Goal: Information Seeking & Learning: Learn about a topic

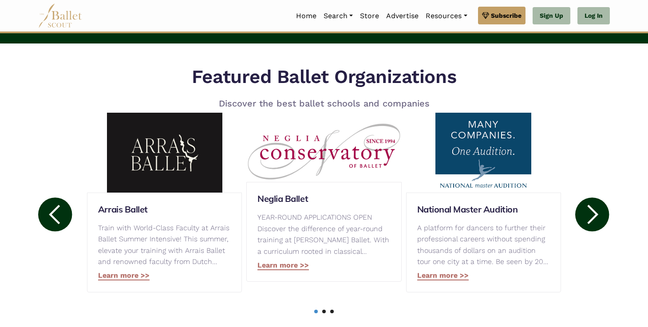
scroll to position [385, 0]
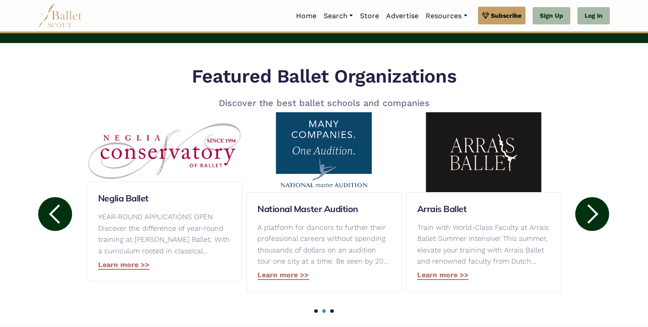
click at [589, 220] on icon at bounding box center [592, 214] width 34 height 34
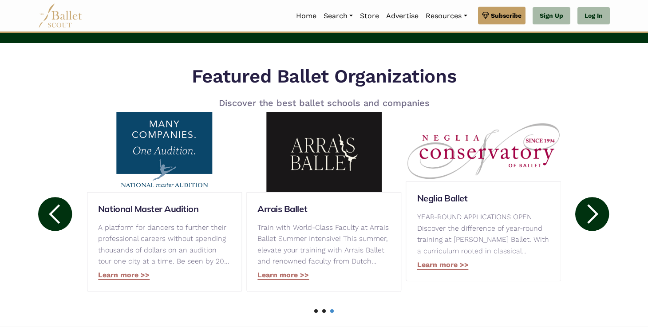
click at [593, 216] on circle at bounding box center [592, 214] width 34 height 34
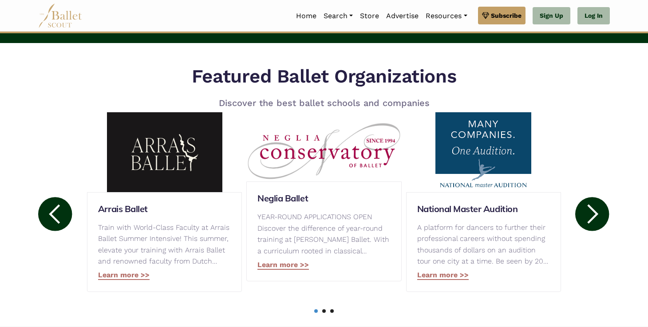
click at [589, 215] on circle at bounding box center [592, 214] width 34 height 34
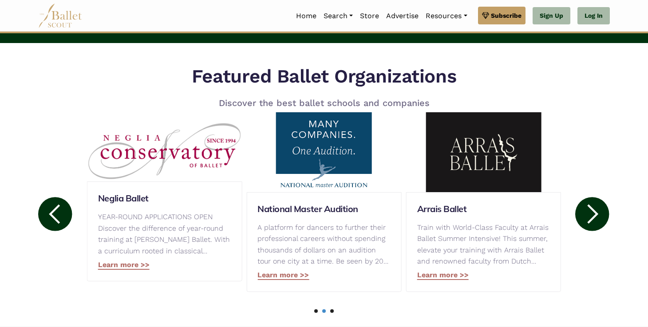
click at [589, 215] on circle at bounding box center [592, 214] width 34 height 34
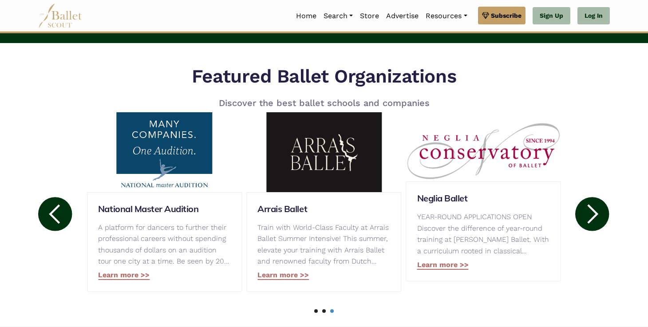
click at [589, 215] on circle at bounding box center [592, 214] width 34 height 34
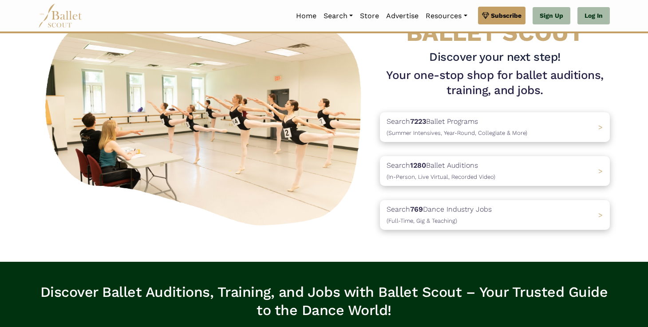
scroll to position [10, 0]
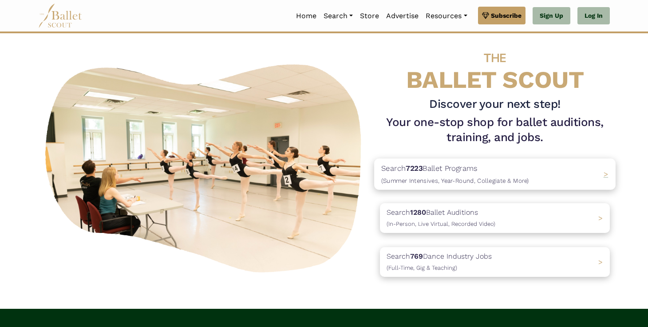
click at [545, 175] on div "Search 7223 Ballet Programs (Summer Intensives, Year-Round, Collegiate & More) >" at bounding box center [494, 173] width 241 height 31
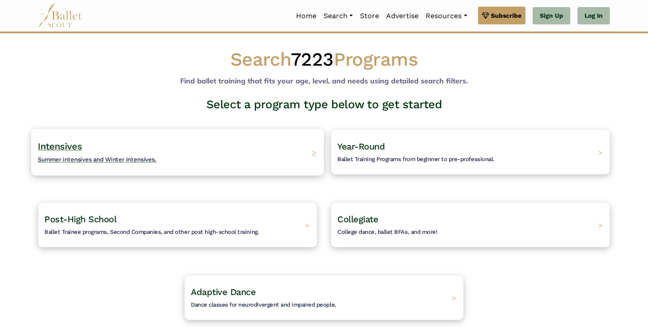
click at [275, 148] on div "Intensives Summer intensives and Winter intensives. >" at bounding box center [177, 152] width 292 height 47
click at [316, 149] on span ">" at bounding box center [313, 151] width 5 height 9
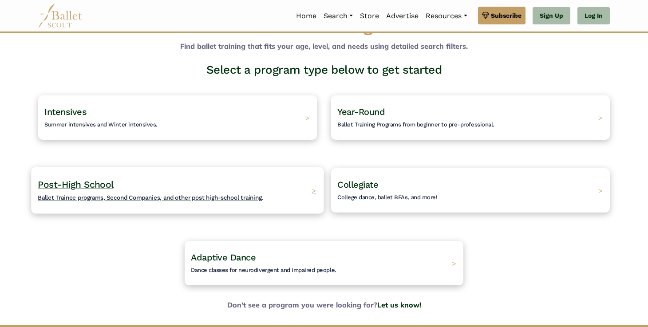
scroll to position [46, 0]
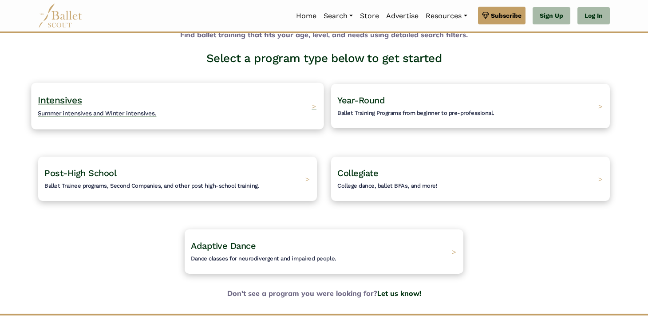
click at [297, 104] on div "Intensives Summer intensives and Winter intensives. >" at bounding box center [177, 105] width 292 height 47
click at [91, 95] on h4 "Intensives Summer intensives and Winter intensives." at bounding box center [97, 106] width 119 height 24
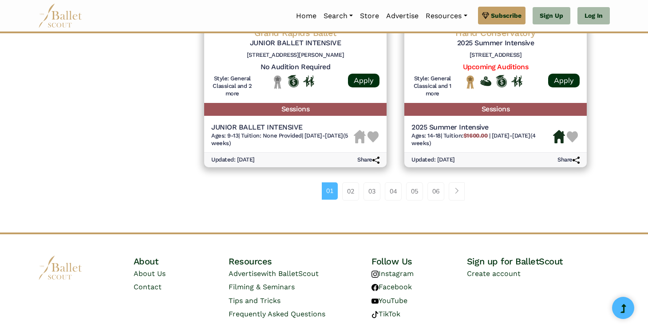
scroll to position [1241, 0]
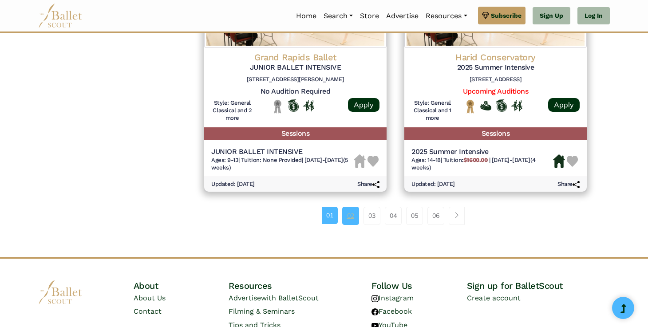
click at [347, 214] on link "02" at bounding box center [350, 216] width 17 height 18
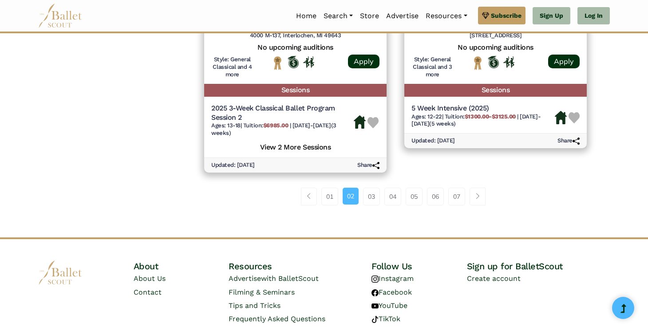
scroll to position [1296, 0]
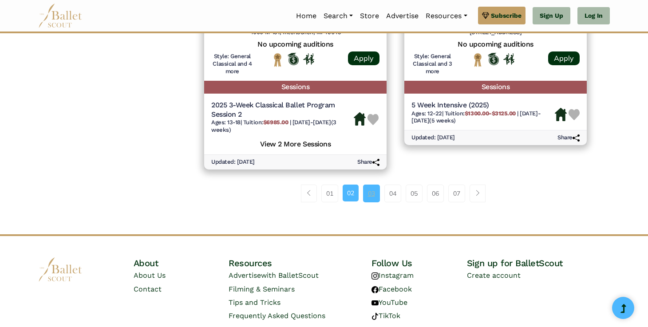
click at [374, 192] on link "03" at bounding box center [371, 194] width 17 height 18
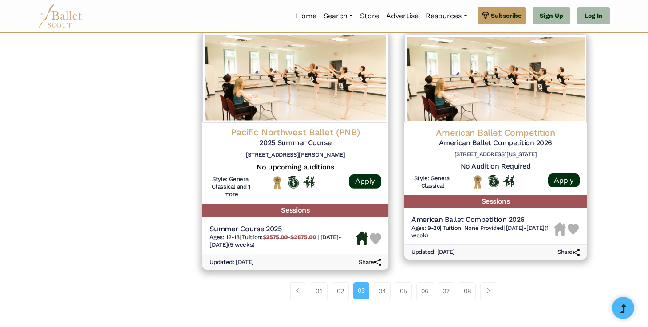
scroll to position [1215, 0]
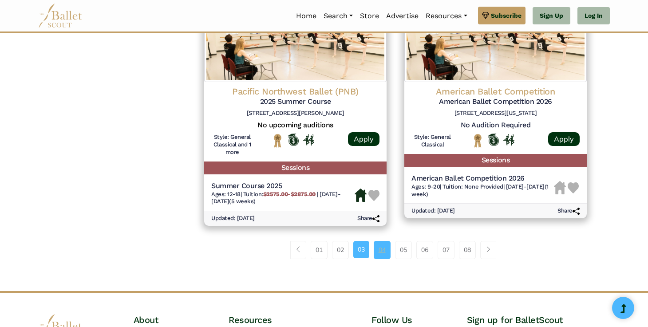
click at [386, 250] on link "04" at bounding box center [381, 250] width 17 height 18
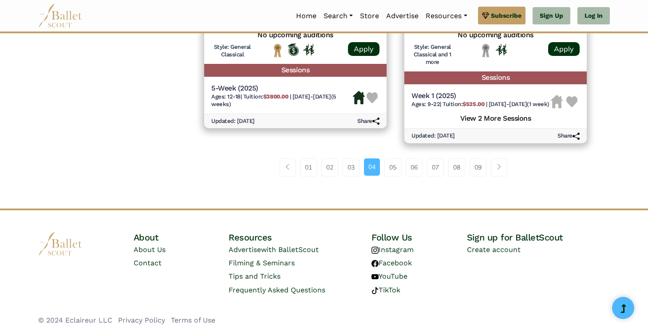
scroll to position [1311, 0]
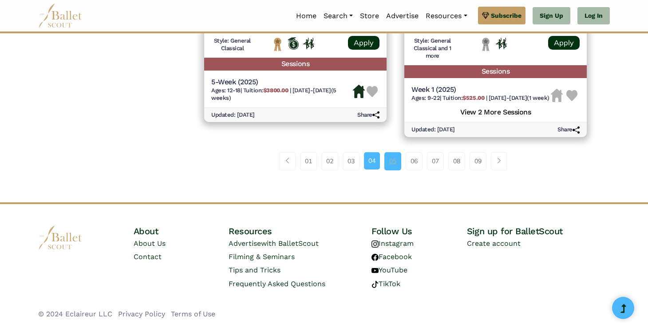
click at [388, 163] on link "05" at bounding box center [392, 161] width 17 height 18
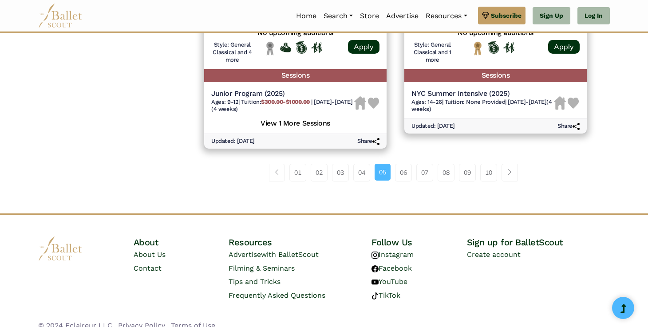
scroll to position [1313, 0]
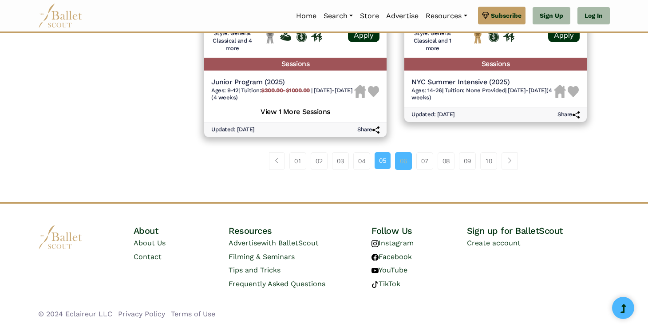
click at [401, 159] on link "06" at bounding box center [403, 161] width 17 height 18
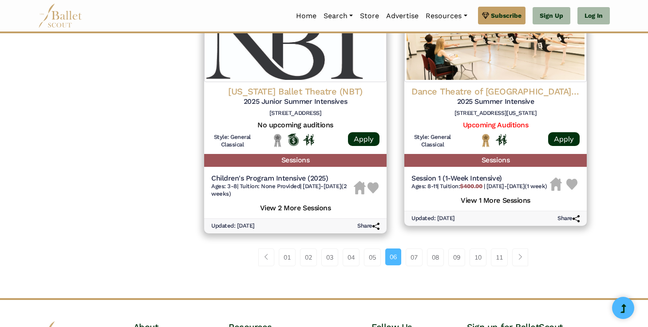
scroll to position [1221, 0]
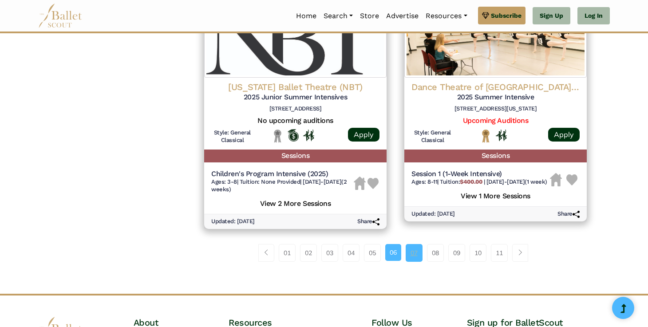
click at [412, 259] on link "07" at bounding box center [413, 253] width 17 height 18
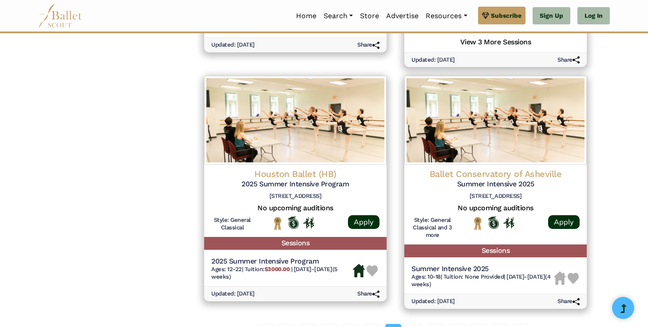
scroll to position [1224, 0]
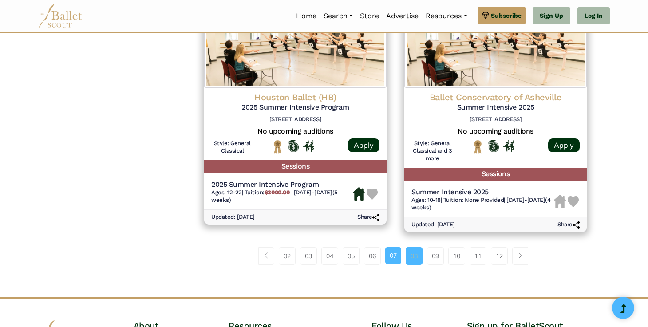
click at [409, 265] on link "08" at bounding box center [413, 256] width 17 height 18
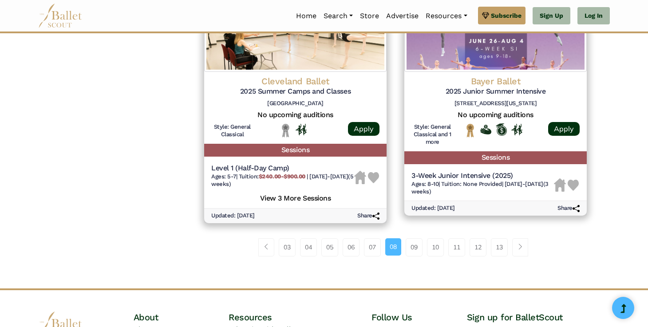
scroll to position [1311, 0]
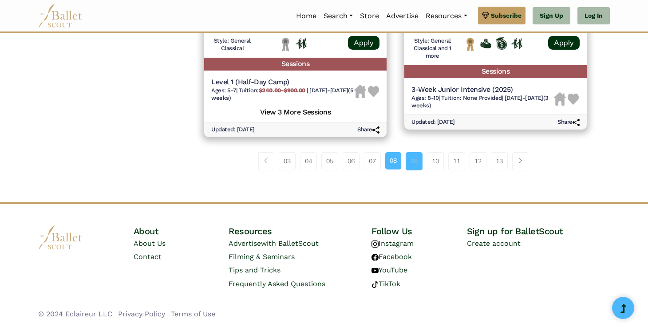
click at [413, 165] on link "09" at bounding box center [413, 161] width 17 height 18
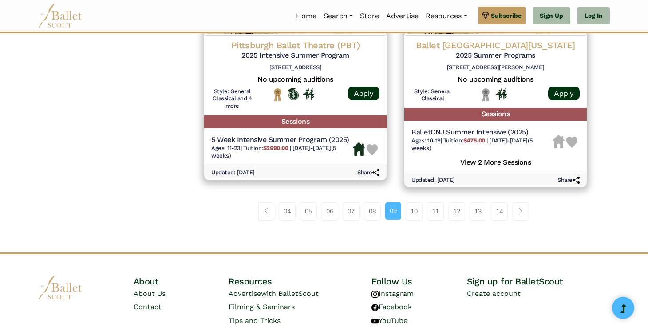
scroll to position [1289, 0]
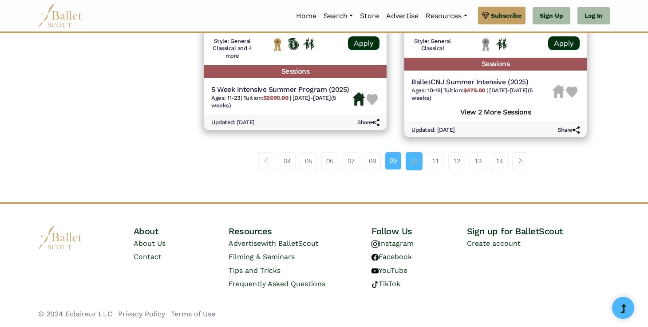
click at [413, 158] on link "10" at bounding box center [413, 161] width 17 height 18
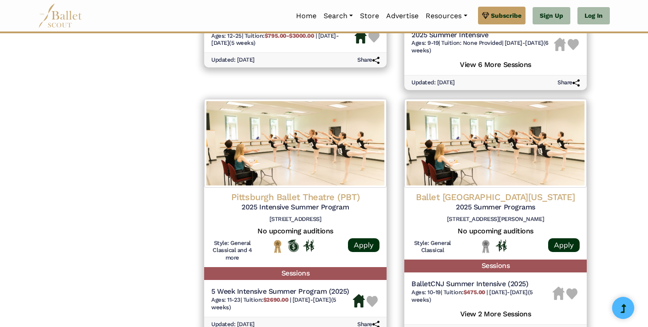
scroll to position [1036, 0]
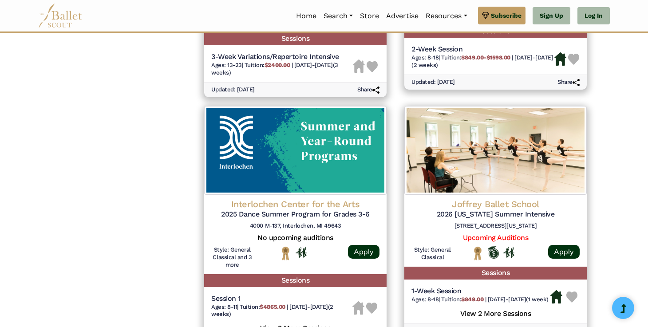
scroll to position [1327, 0]
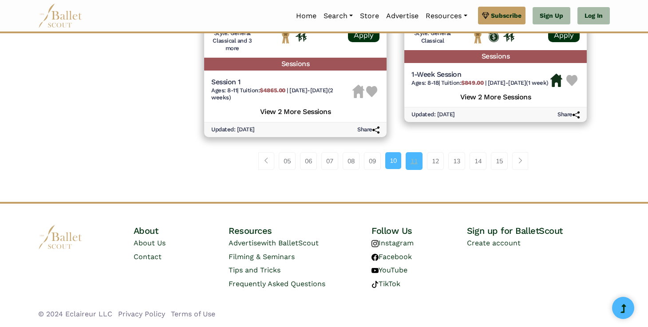
click at [408, 157] on link "11" at bounding box center [413, 161] width 17 height 18
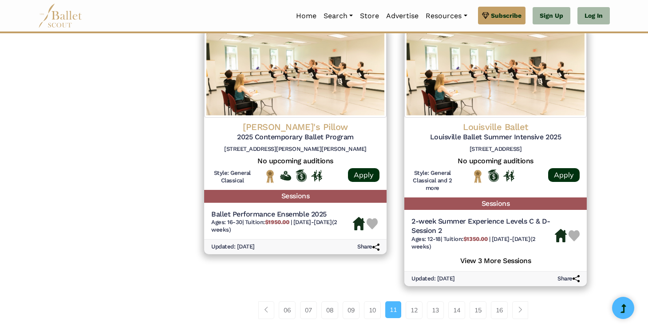
scroll to position [1184, 0]
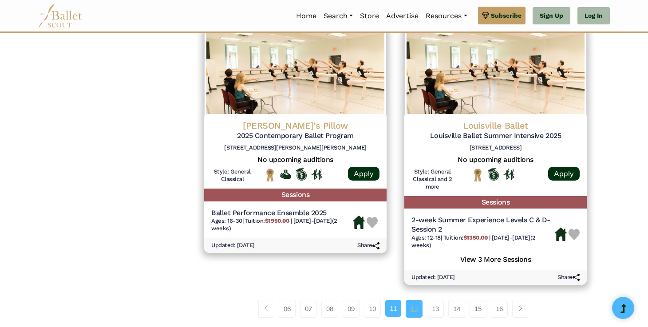
click at [414, 312] on link "12" at bounding box center [413, 309] width 17 height 18
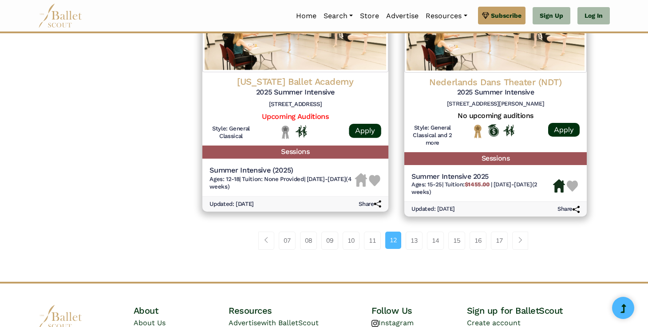
scroll to position [1216, 0]
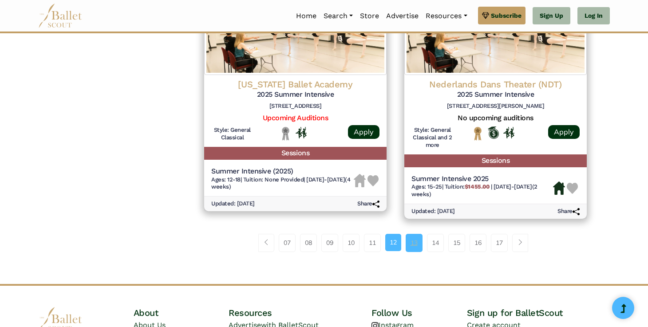
click at [410, 249] on link "13" at bounding box center [413, 243] width 17 height 18
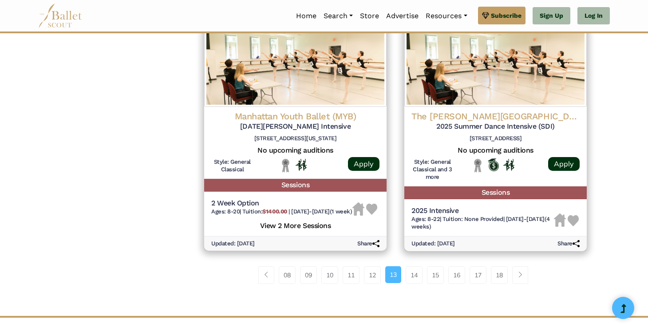
scroll to position [1168, 0]
click at [408, 282] on link "14" at bounding box center [413, 275] width 17 height 18
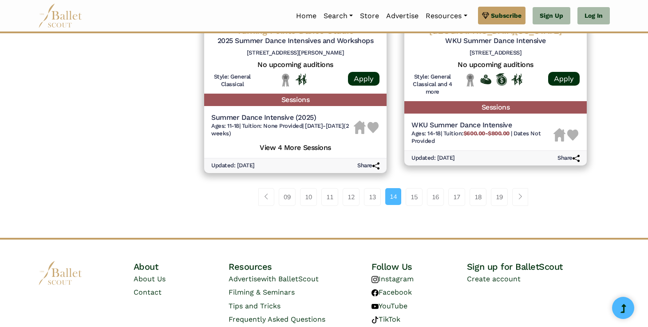
scroll to position [1302, 0]
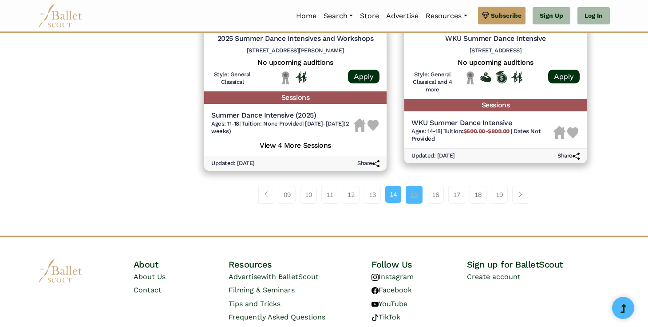
click at [409, 200] on link "15" at bounding box center [413, 195] width 17 height 18
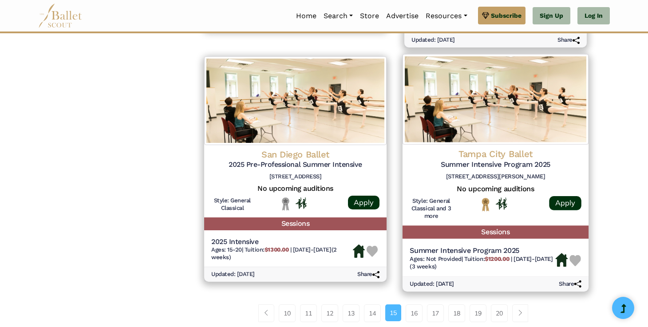
scroll to position [1168, 0]
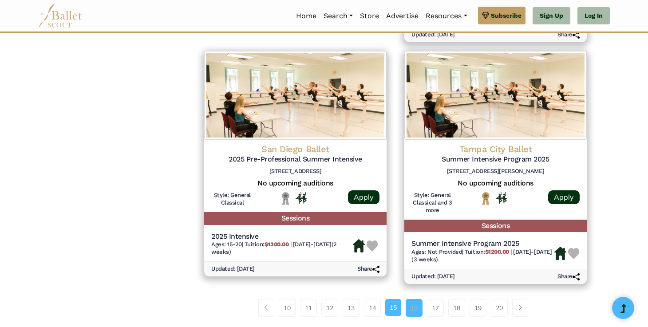
click at [412, 299] on link "16" at bounding box center [413, 308] width 17 height 18
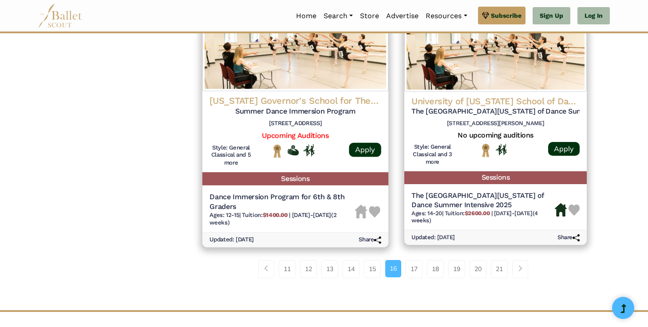
scroll to position [1208, 0]
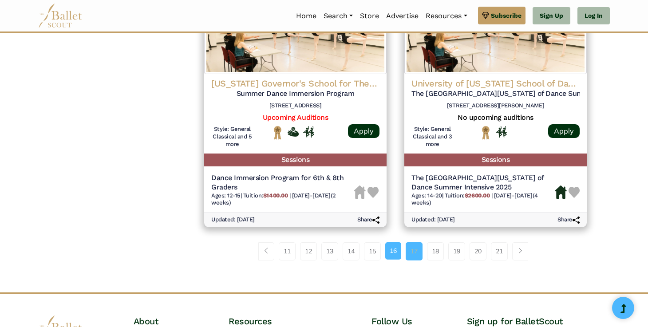
click at [411, 248] on link "17" at bounding box center [413, 251] width 17 height 18
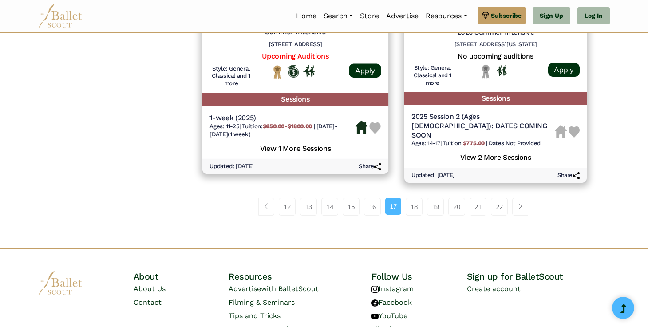
scroll to position [1269, 0]
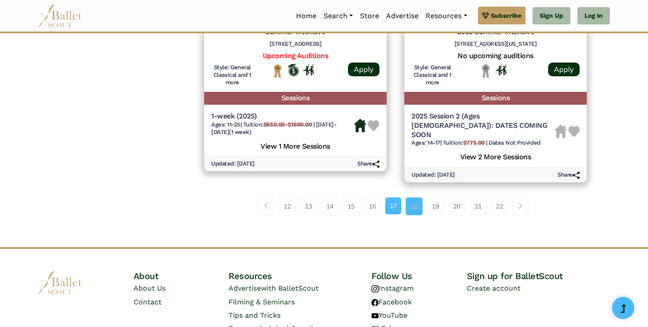
click at [413, 197] on link "18" at bounding box center [413, 206] width 17 height 18
click at [414, 201] on link "18" at bounding box center [413, 206] width 17 height 18
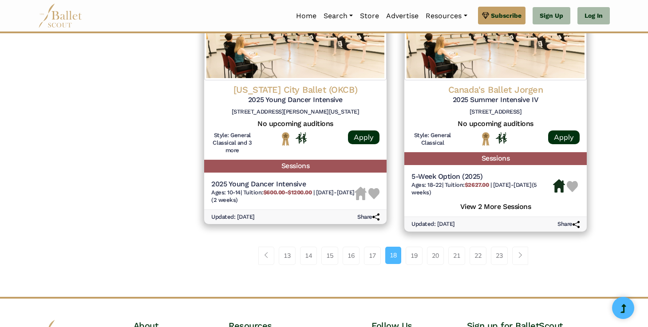
scroll to position [1213, 0]
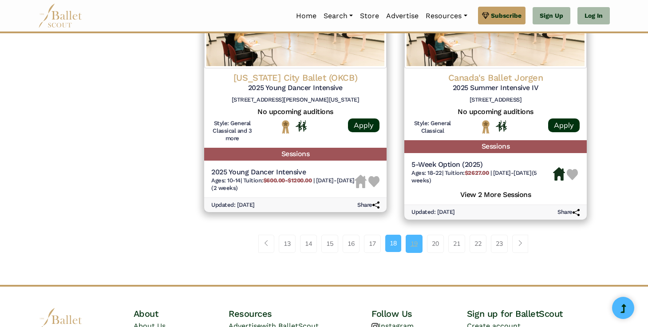
click at [412, 252] on link "19" at bounding box center [413, 244] width 17 height 18
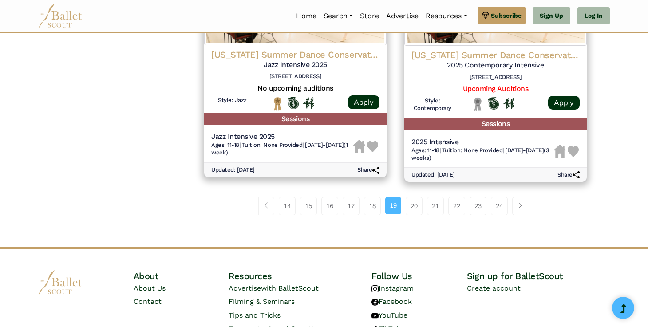
scroll to position [1296, 0]
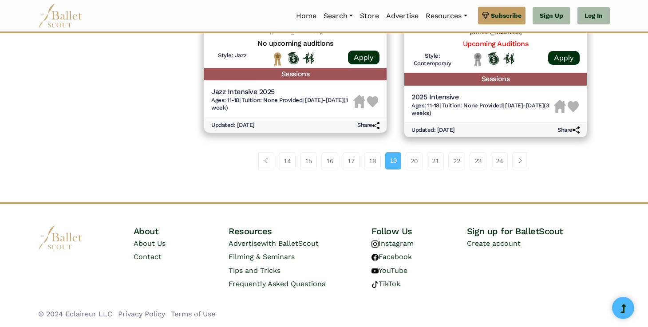
click at [414, 171] on div "14 15 16 17 18 19 20 21 22" at bounding box center [395, 164] width 400 height 46
click at [412, 163] on link "20" at bounding box center [413, 161] width 17 height 18
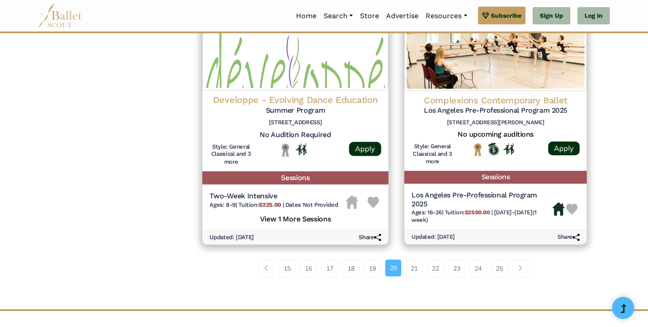
scroll to position [1220, 0]
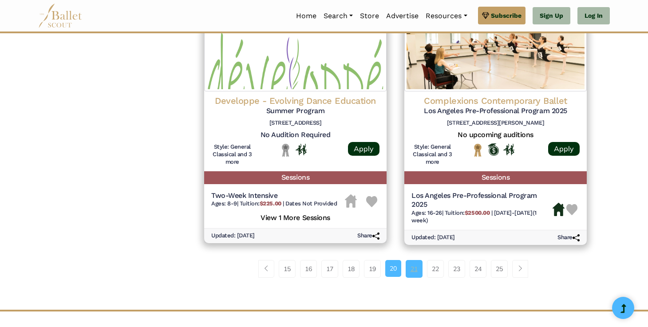
click at [411, 269] on link "21" at bounding box center [413, 269] width 17 height 18
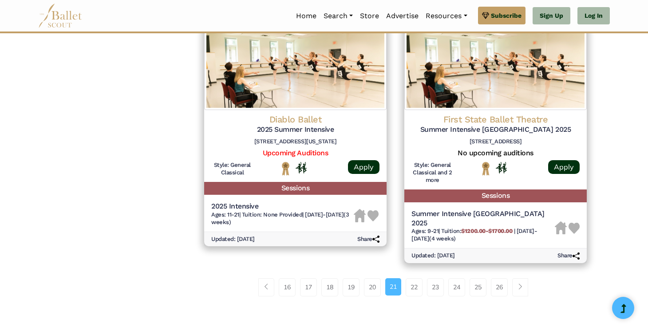
scroll to position [1180, 0]
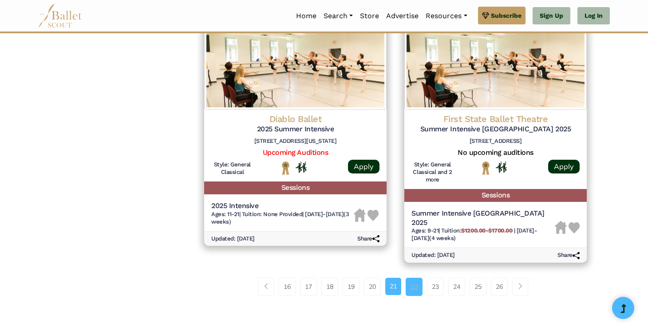
click at [413, 278] on link "22" at bounding box center [413, 287] width 17 height 18
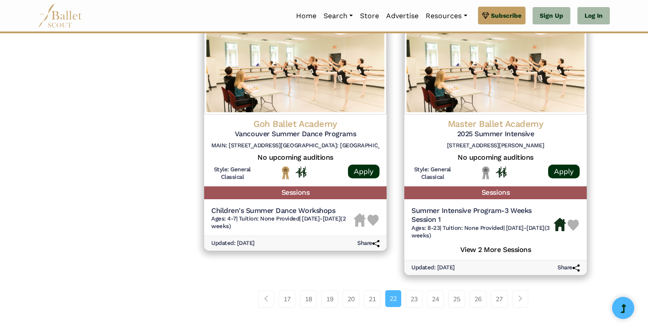
scroll to position [1185, 0]
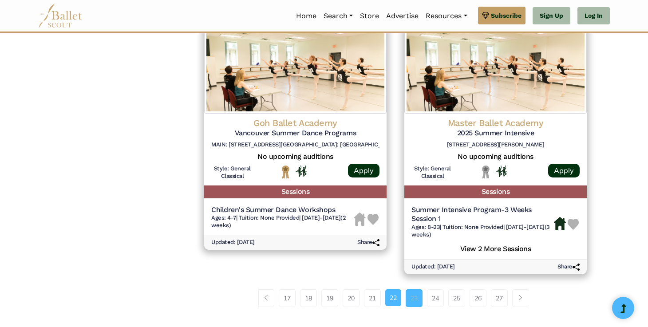
click at [414, 303] on link "23" at bounding box center [413, 298] width 17 height 18
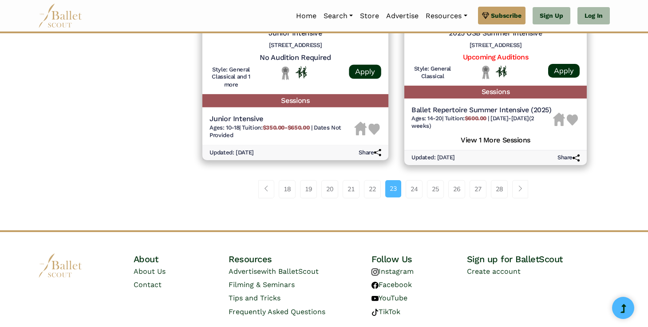
scroll to position [1268, 0]
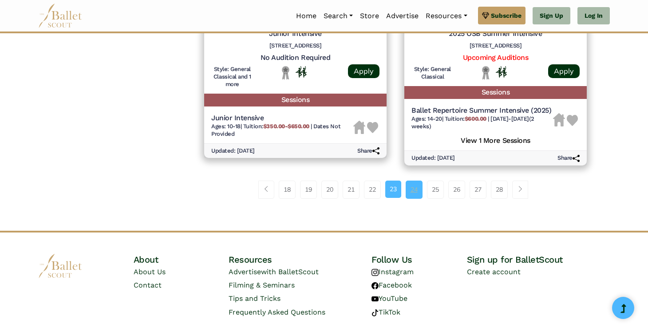
click at [407, 190] on link "24" at bounding box center [413, 190] width 17 height 18
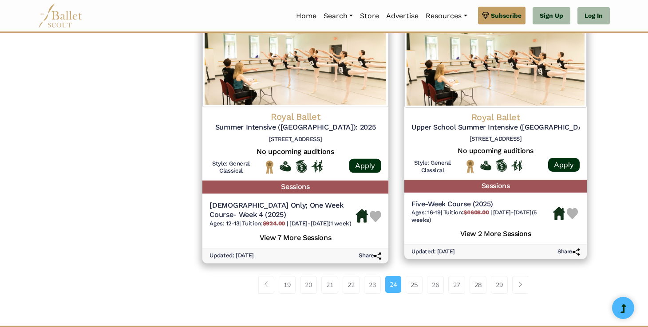
scroll to position [1190, 0]
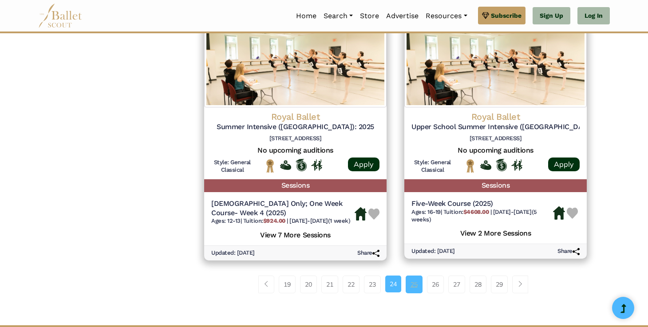
click at [413, 286] on link "25" at bounding box center [413, 284] width 17 height 18
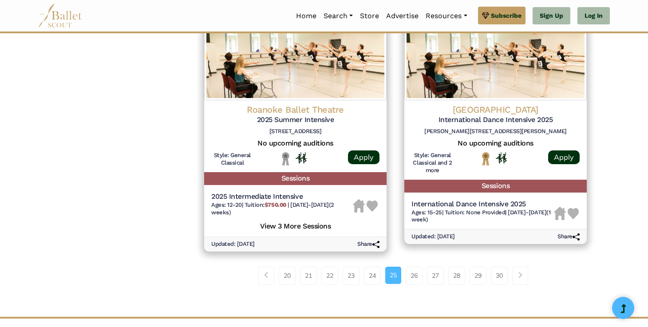
scroll to position [1197, 0]
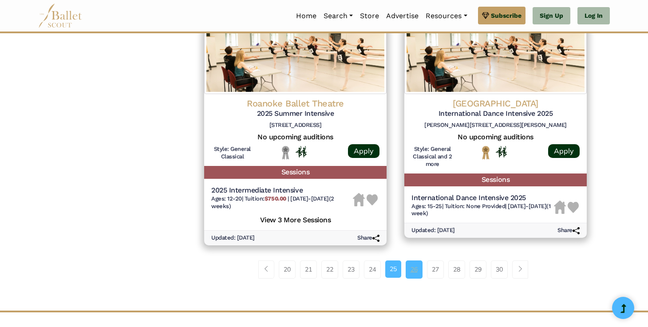
click at [408, 266] on link "26" at bounding box center [413, 269] width 17 height 18
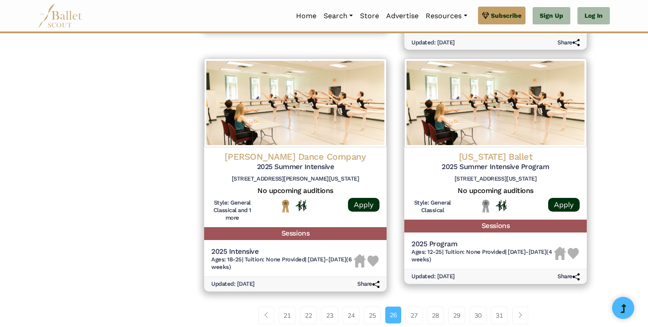
scroll to position [1160, 0]
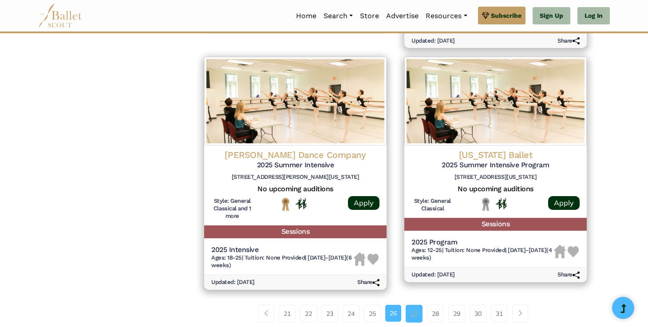
click at [412, 319] on link "27" at bounding box center [413, 314] width 17 height 18
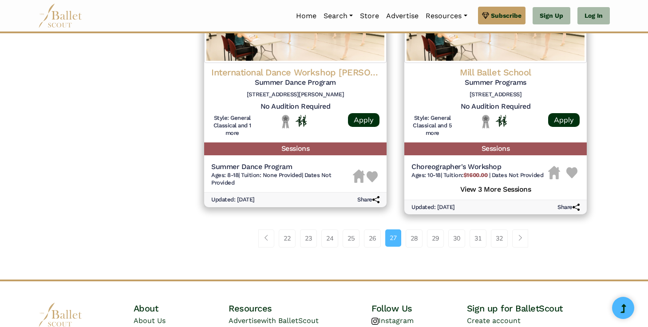
scroll to position [1213, 0]
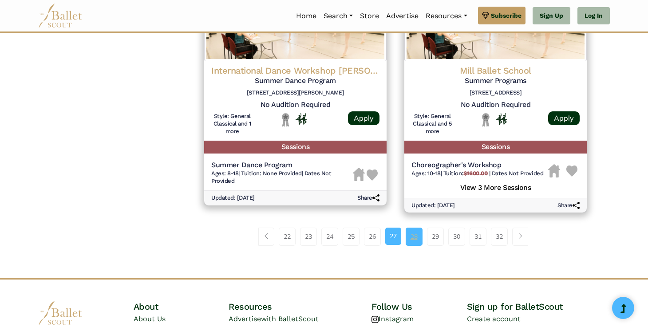
click at [418, 243] on link "28" at bounding box center [413, 237] width 17 height 18
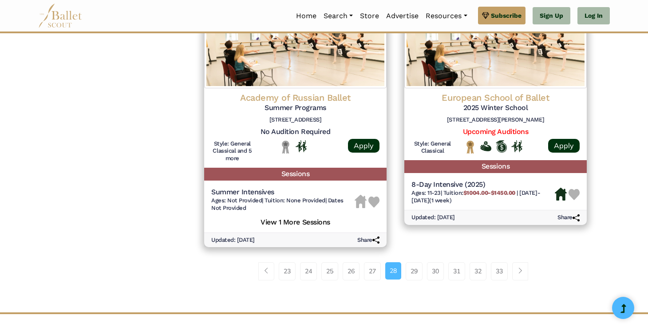
scroll to position [1179, 0]
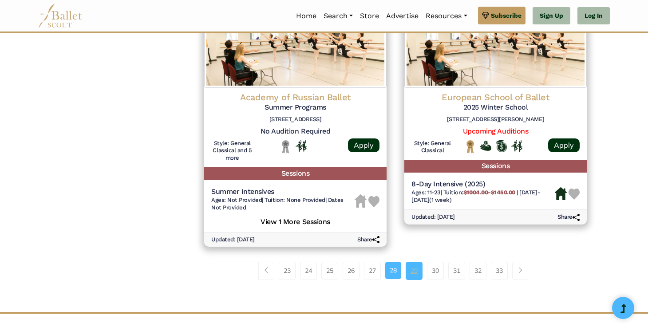
click at [416, 273] on link "29" at bounding box center [413, 271] width 17 height 18
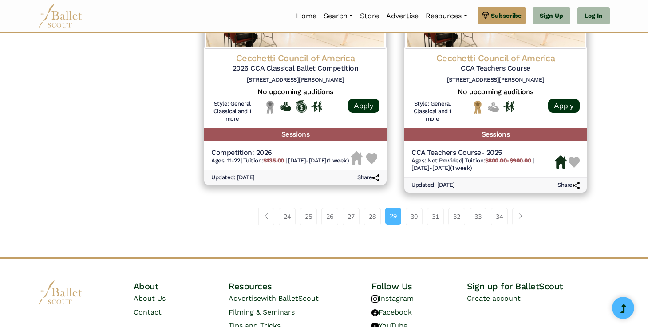
scroll to position [1264, 0]
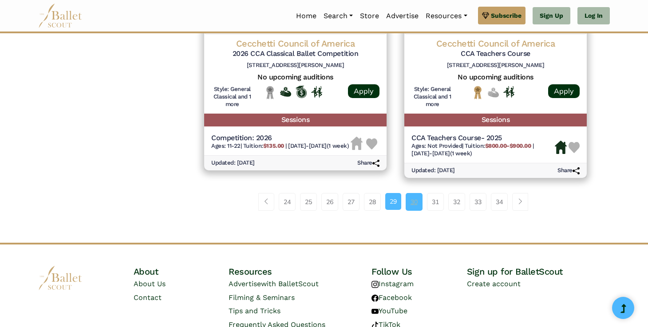
click at [408, 208] on link "30" at bounding box center [413, 202] width 17 height 18
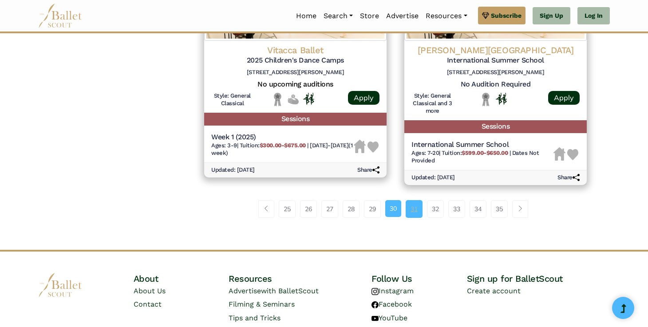
scroll to position [1234, 0]
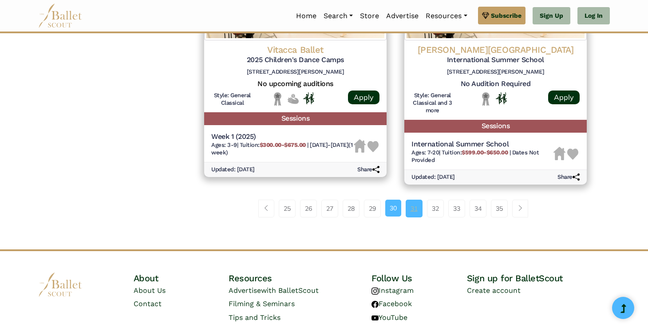
click at [416, 209] on link "31" at bounding box center [413, 209] width 17 height 18
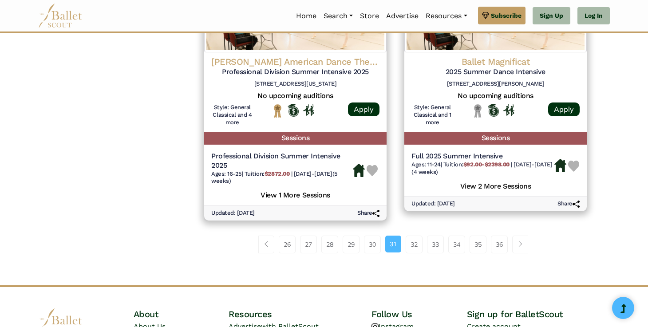
scroll to position [1226, 0]
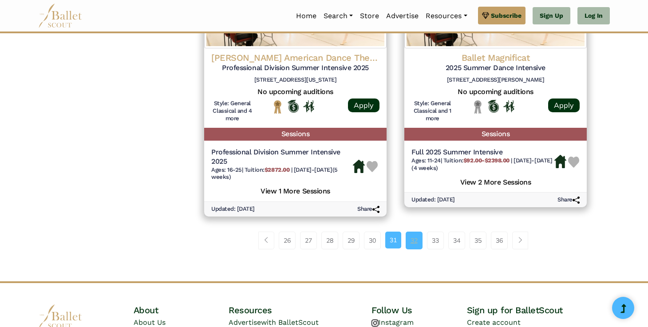
click at [415, 243] on link "32" at bounding box center [413, 241] width 17 height 18
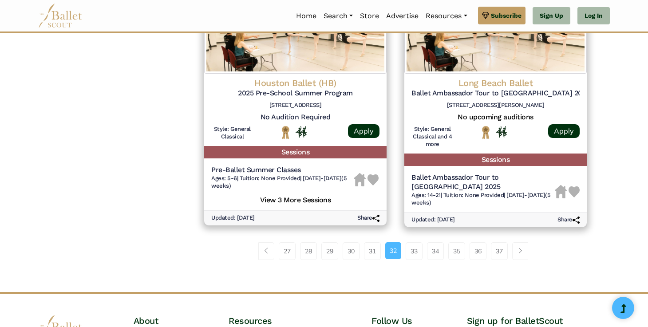
scroll to position [1265, 0]
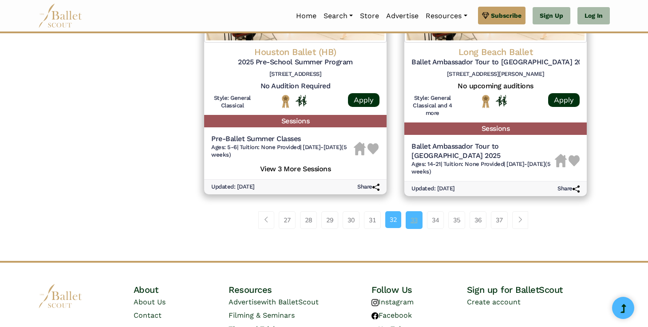
click at [412, 229] on link "33" at bounding box center [413, 220] width 17 height 18
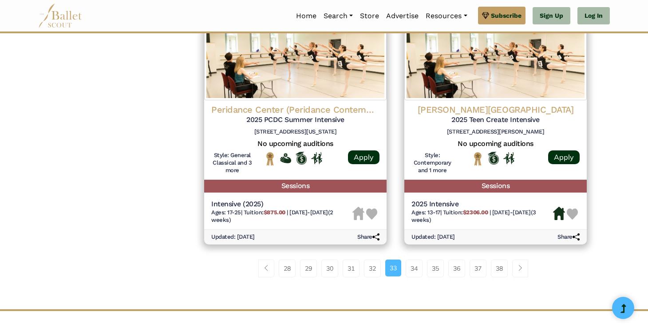
scroll to position [1259, 0]
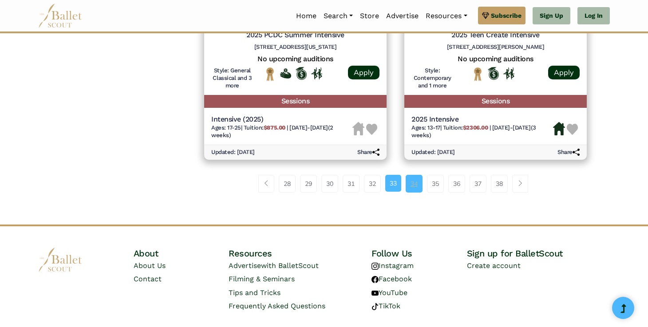
click at [413, 190] on link "34" at bounding box center [413, 184] width 17 height 18
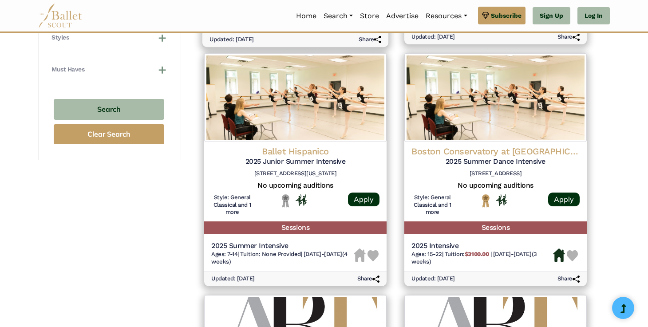
scroll to position [636, 0]
